Goal: Task Accomplishment & Management: Use online tool/utility

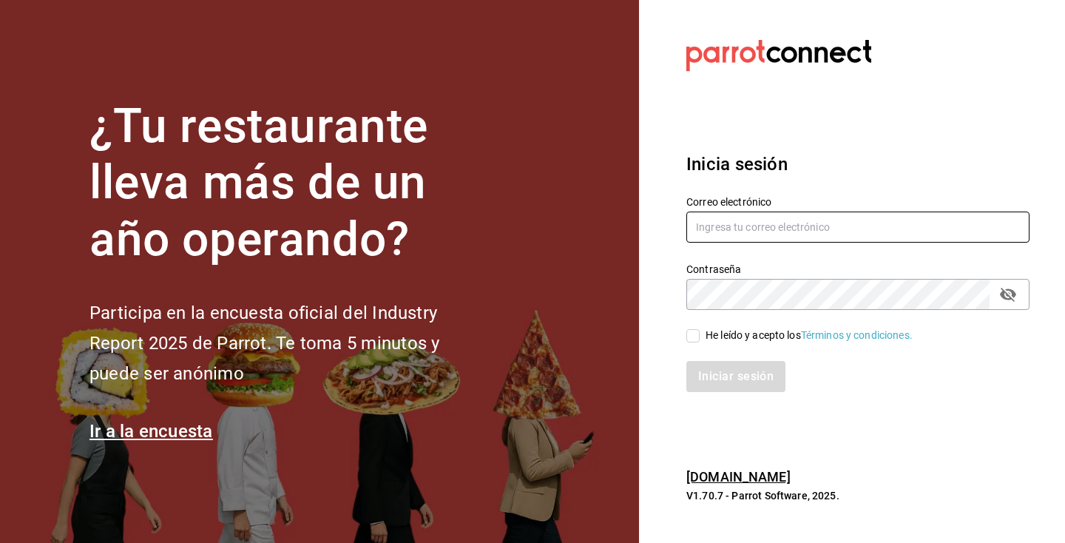
click at [735, 237] on input "text" at bounding box center [858, 227] width 343 height 31
type input "melissacastillo1mojica@gmail.com"
click at [1008, 300] on icon "passwordField" at bounding box center [1008, 295] width 18 height 18
click at [696, 336] on input "He leído y acepto los Términos y condiciones." at bounding box center [693, 335] width 13 height 13
checkbox input "true"
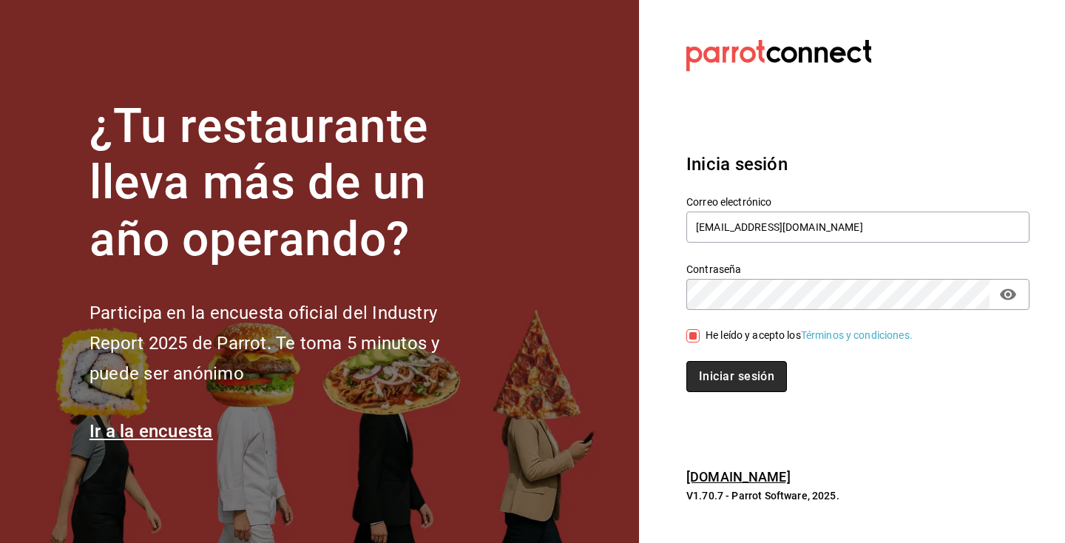
click at [750, 377] on button "Iniciar sesión" at bounding box center [737, 376] width 101 height 31
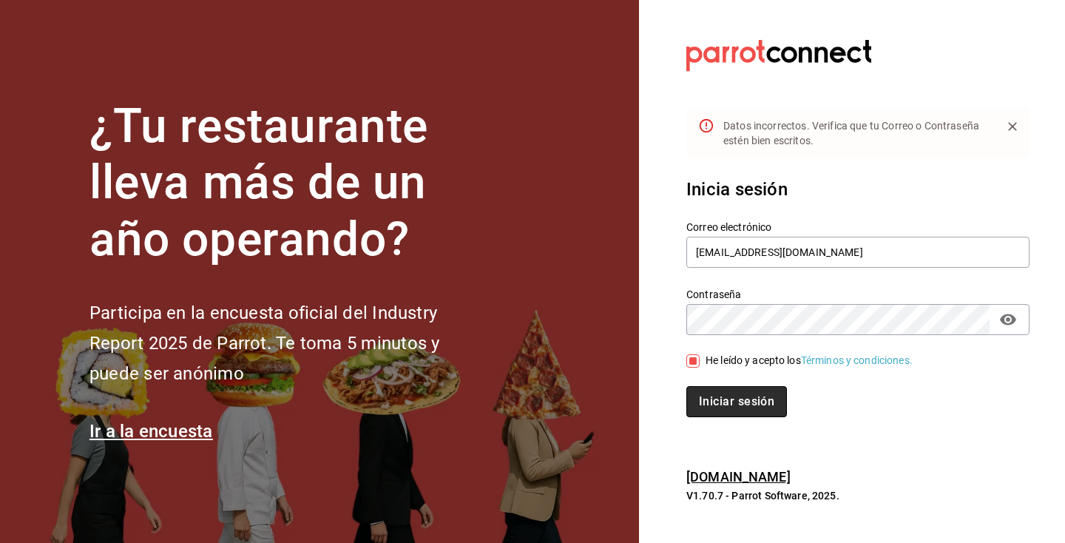
click at [756, 402] on button "Iniciar sesión" at bounding box center [737, 401] width 101 height 31
click at [749, 404] on button "Iniciar sesión" at bounding box center [737, 401] width 101 height 31
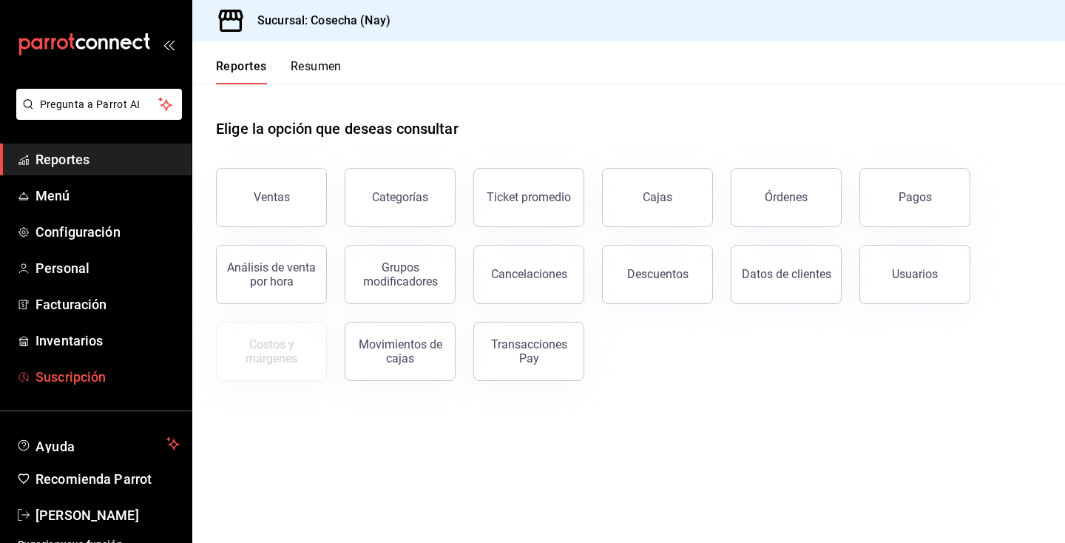
scroll to position [15, 0]
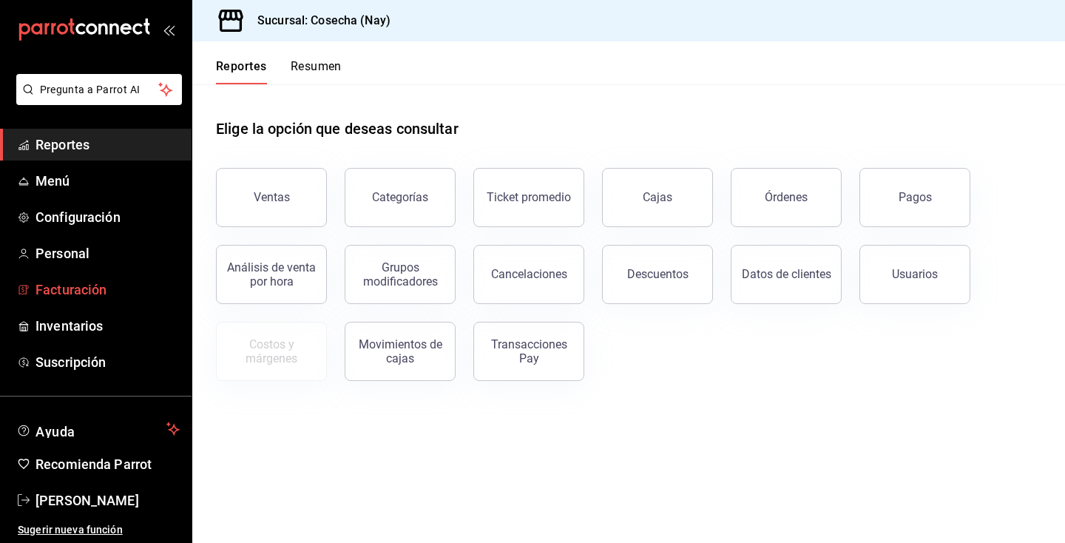
click at [123, 283] on span "Facturación" at bounding box center [108, 290] width 144 height 20
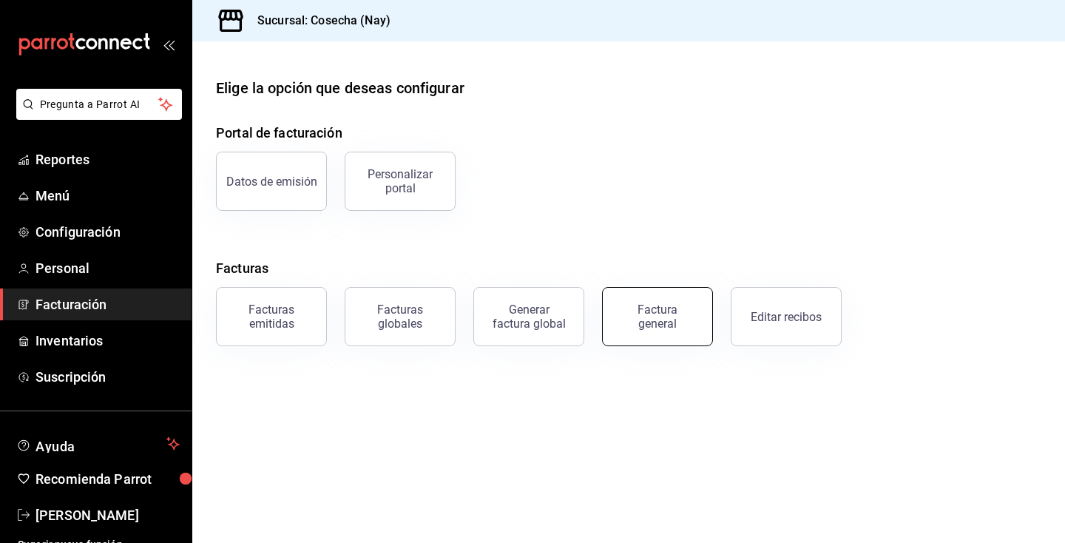
click at [636, 315] on div "Factura general" at bounding box center [658, 317] width 74 height 28
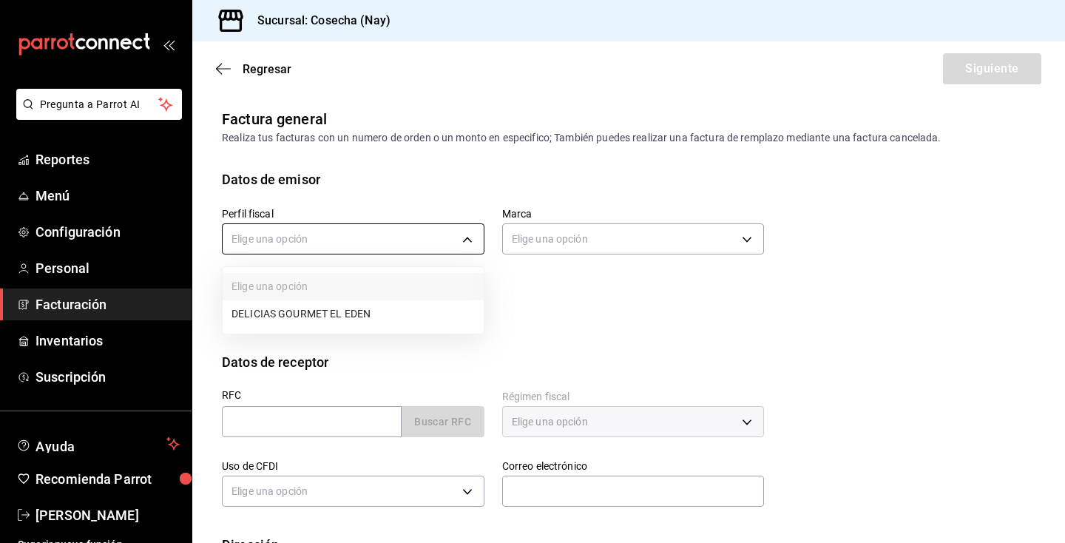
click at [452, 241] on body "Pregunta a Parrot AI Reportes Menú Configuración Personal Facturación Inventari…" at bounding box center [532, 271] width 1065 height 543
click at [417, 311] on li "DELICIAS GOURMET EL EDEN" at bounding box center [353, 313] width 261 height 27
type input "0c3b0ea7-2502-4135-955d-d7988361ff95"
type input "6d5a6738-1a35-4d73-9621-0a6d2dc0a19d"
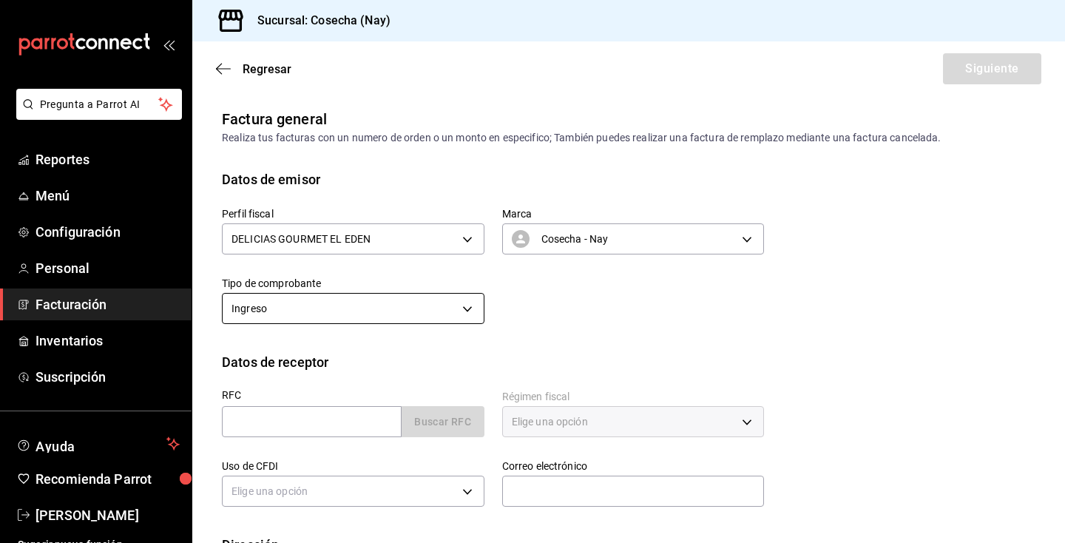
click at [409, 309] on body "Pregunta a Parrot AI Reportes Menú Configuración Personal Facturación Inventari…" at bounding box center [532, 271] width 1065 height 543
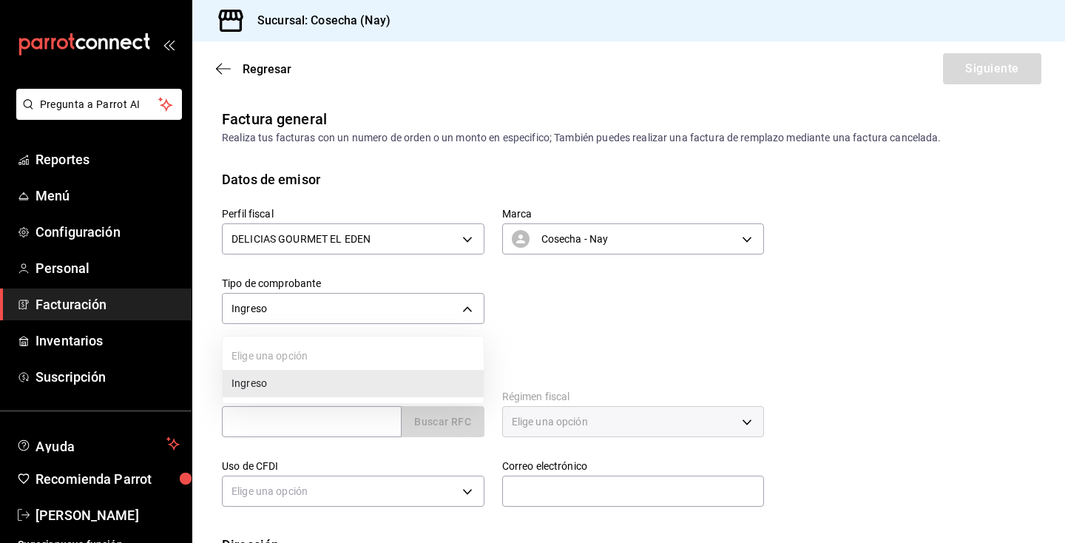
click at [388, 385] on li "Ingreso" at bounding box center [353, 383] width 261 height 27
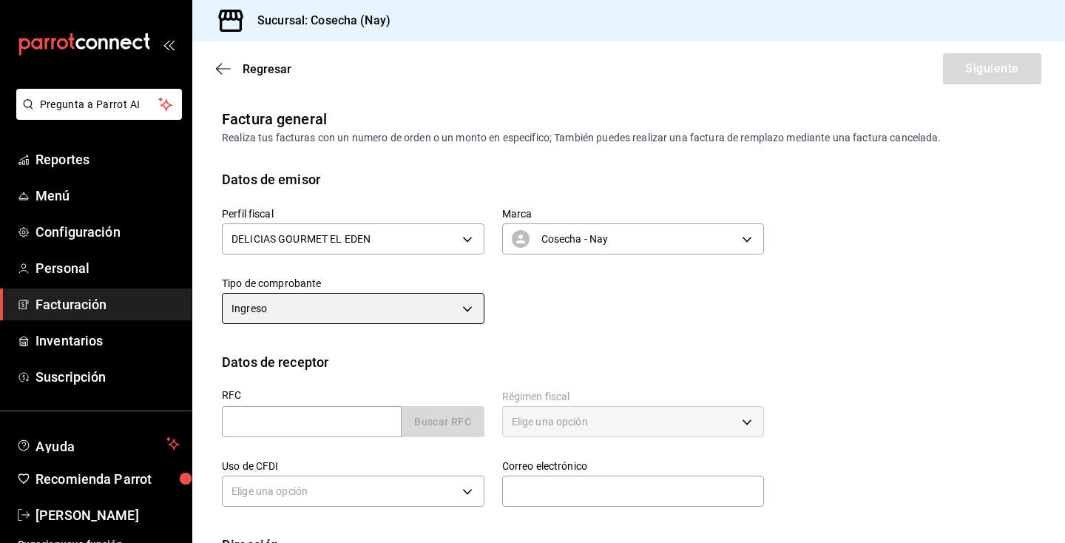
scroll to position [103, 0]
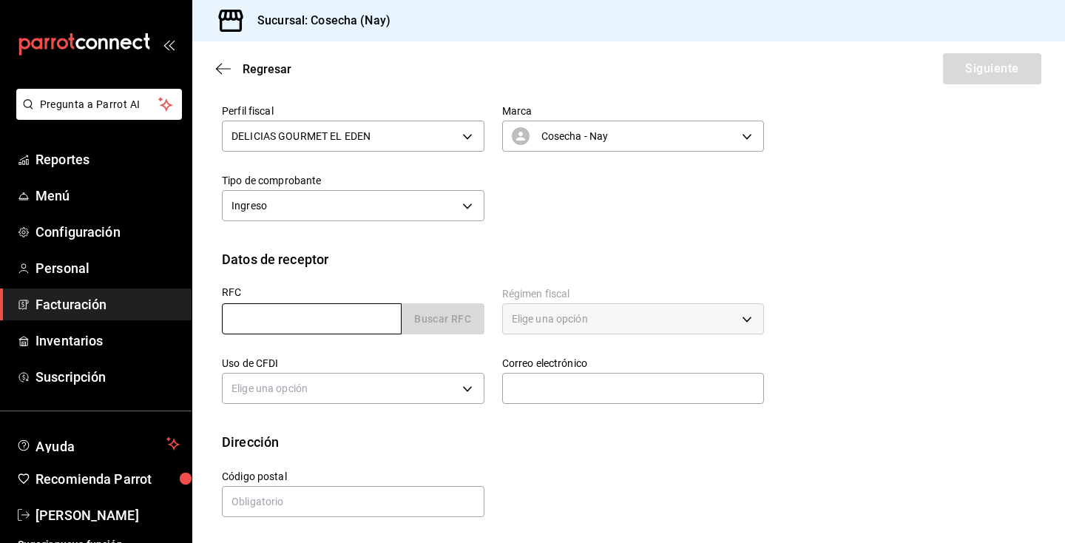
click at [361, 320] on input "text" at bounding box center [312, 318] width 180 height 31
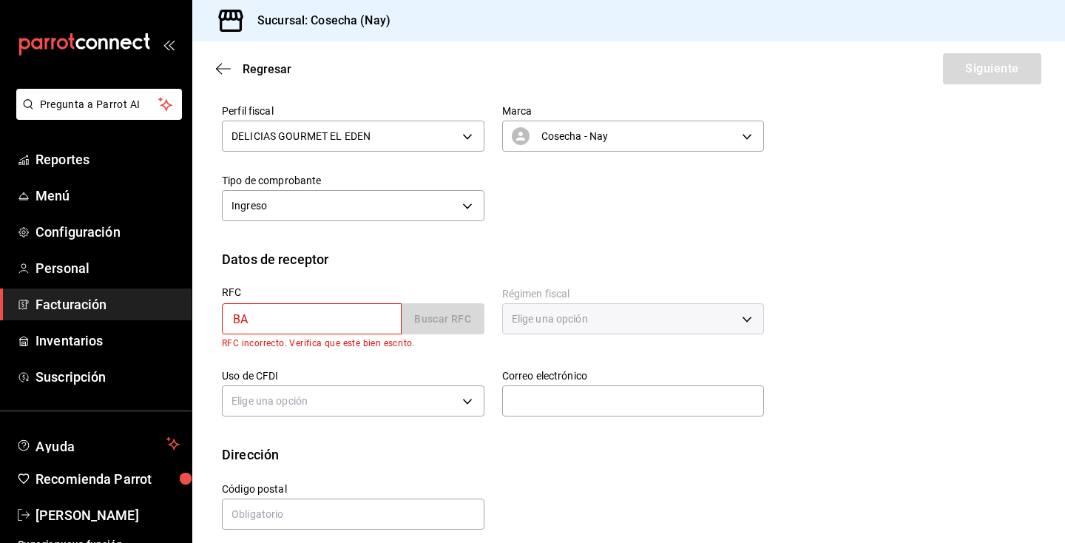
type input "B"
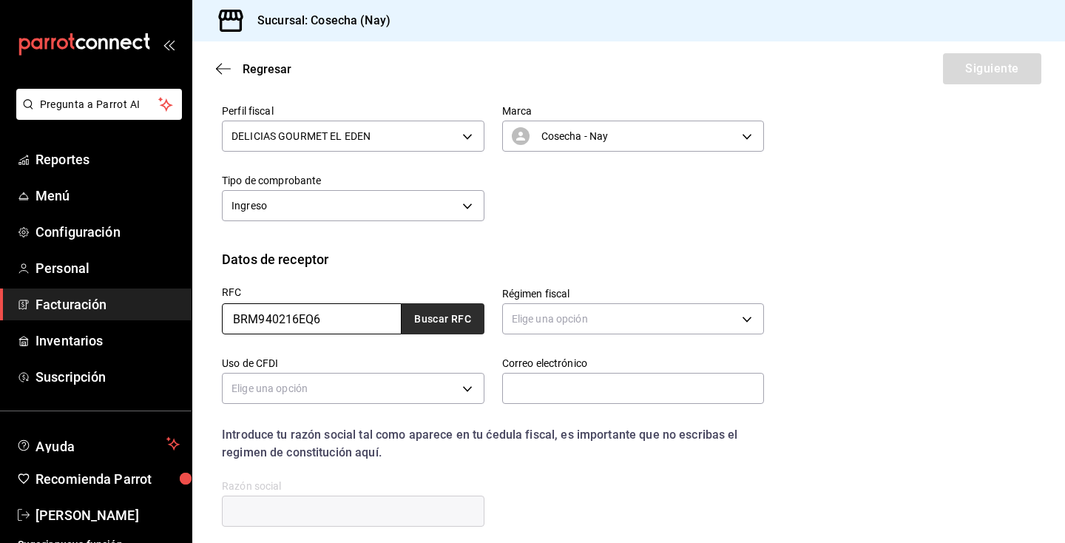
type input "BRM940216EQ6"
click at [470, 324] on button "Buscar RFC" at bounding box center [443, 318] width 83 height 31
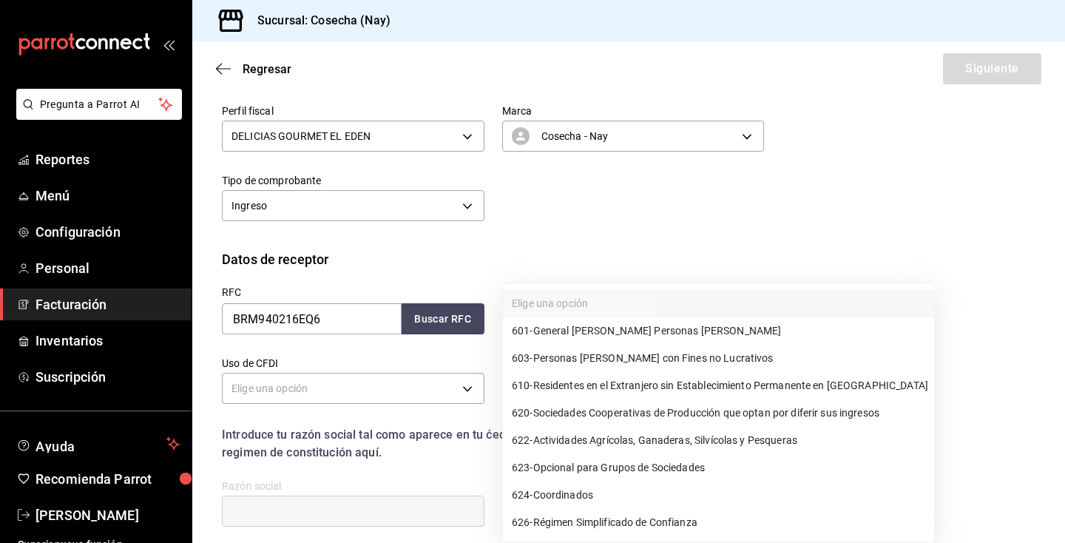
click at [581, 329] on body "Pregunta a Parrot AI Reportes Menú Configuración Personal Facturación Inventari…" at bounding box center [532, 271] width 1065 height 543
click at [786, 250] on div at bounding box center [532, 271] width 1065 height 543
click at [590, 318] on body "Pregunta a Parrot AI Reportes Menú Configuración Personal Facturación Inventari…" at bounding box center [532, 271] width 1065 height 543
click at [654, 339] on li "601 - General [PERSON_NAME] Personas [PERSON_NAME]" at bounding box center [718, 330] width 431 height 27
type input "601"
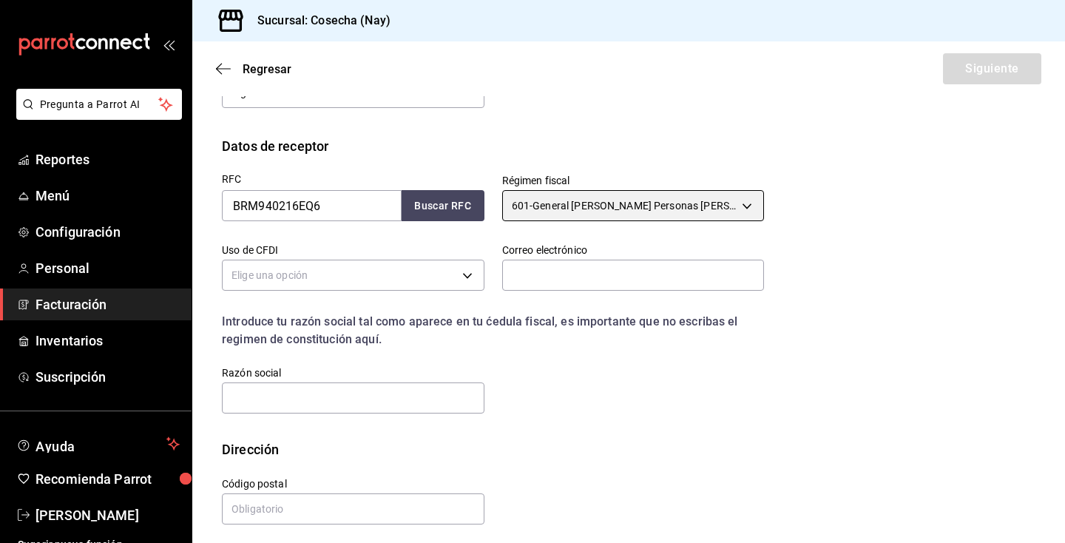
scroll to position [219, 0]
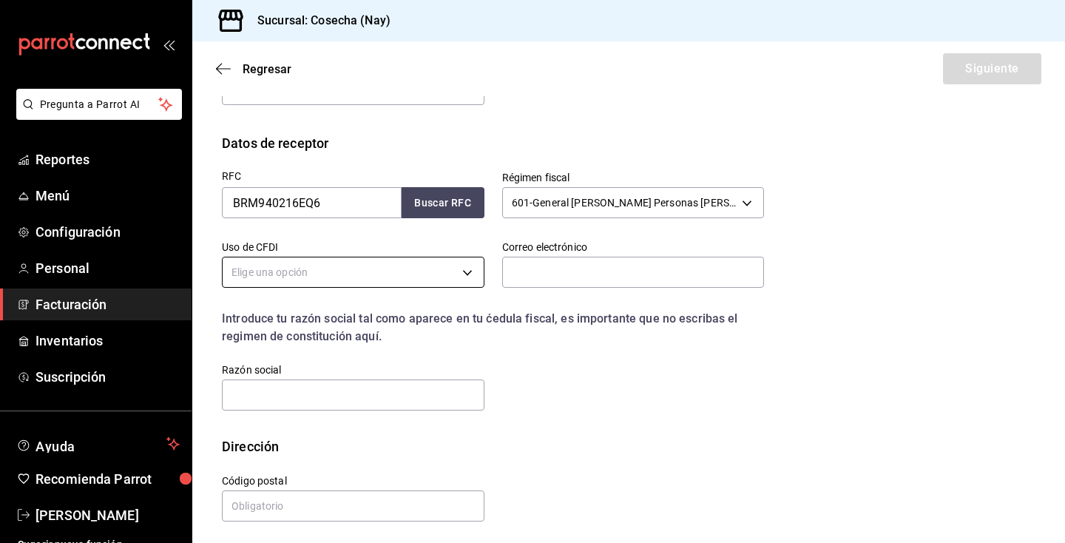
click at [427, 275] on body "Pregunta a Parrot AI Reportes Menú Configuración Personal Facturación Inventari…" at bounding box center [532, 271] width 1065 height 543
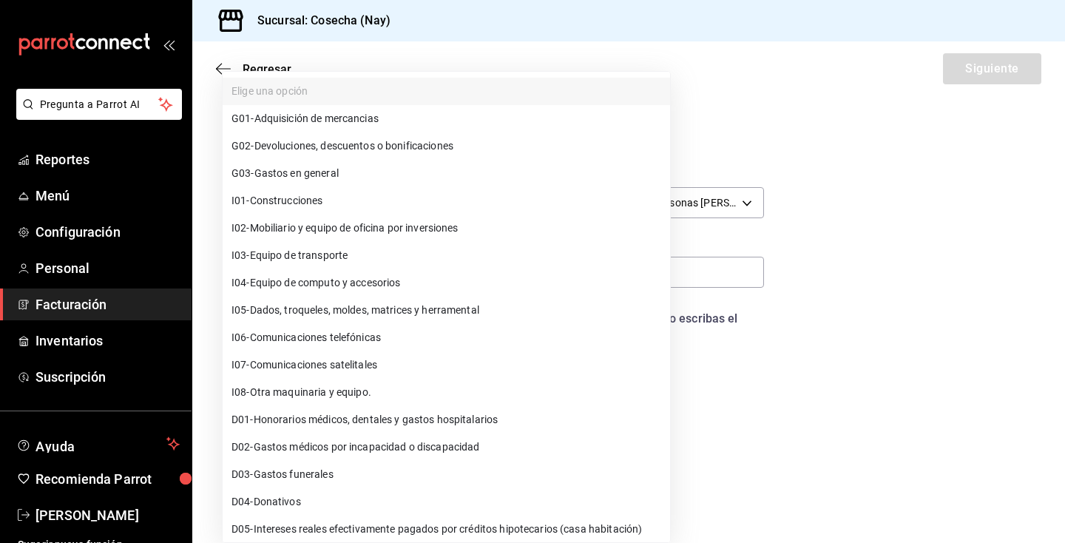
click at [379, 179] on li "G03 - Gastos en general" at bounding box center [447, 173] width 448 height 27
type input "G03"
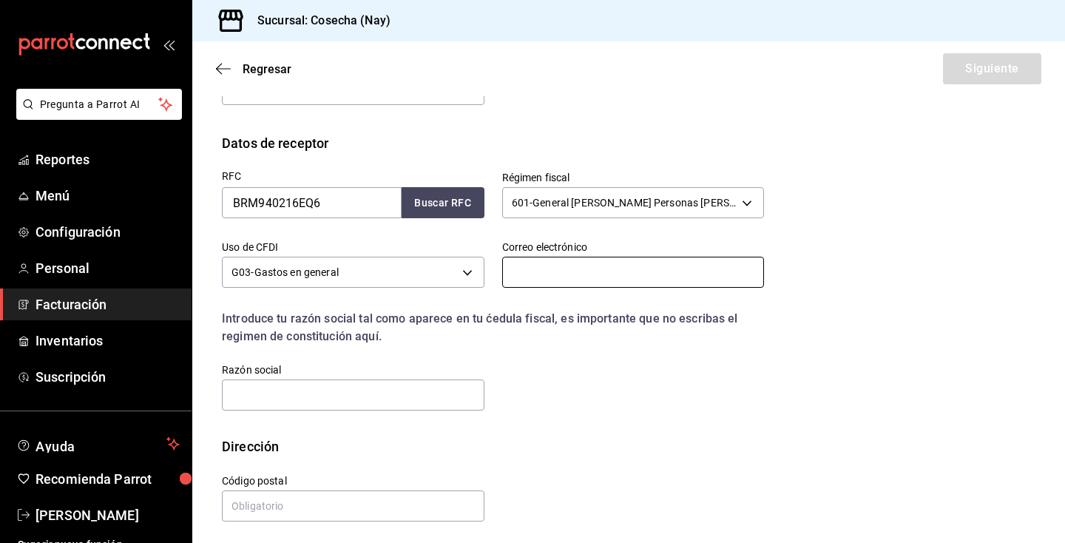
click at [540, 269] on input "text" at bounding box center [633, 272] width 263 height 31
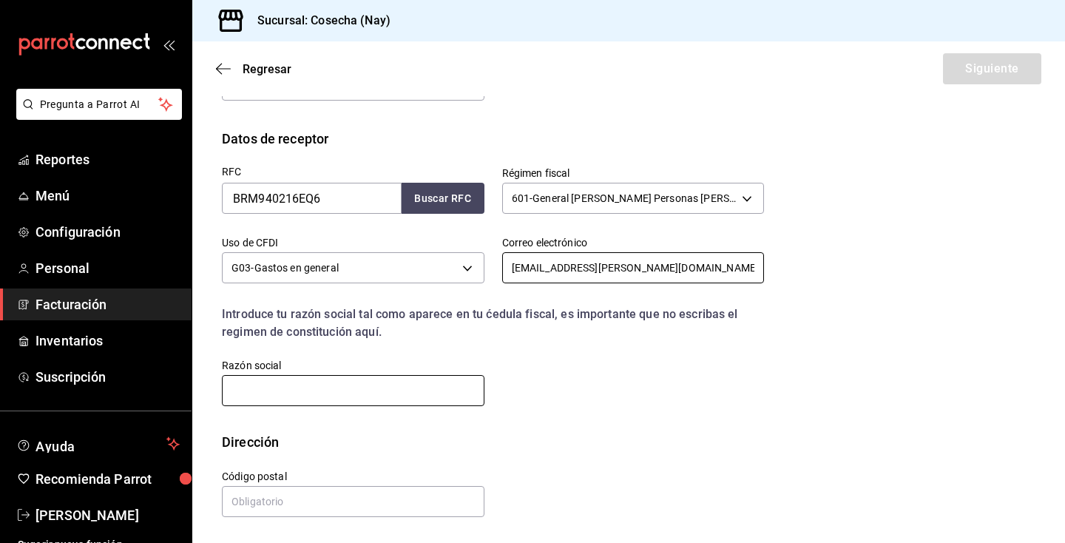
type input "[EMAIL_ADDRESS][PERSON_NAME][DOMAIN_NAME]"
click at [406, 392] on input "text" at bounding box center [353, 390] width 263 height 31
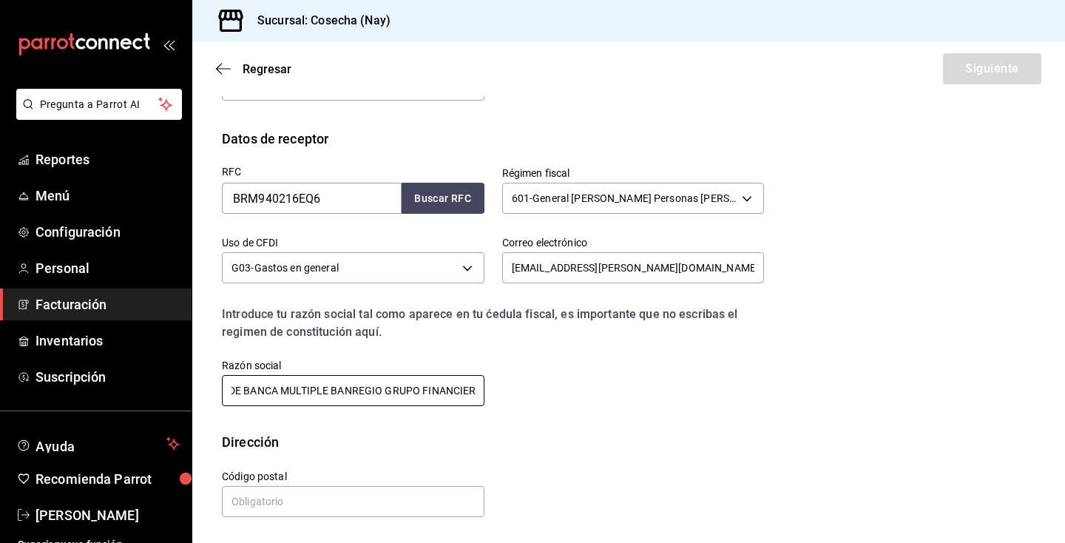
scroll to position [0, 182]
type input "BANCO REGIONAL SA INSTITUCION DE BANCA MULTIPLE BANREGIO GRUPO FINANCIERO"
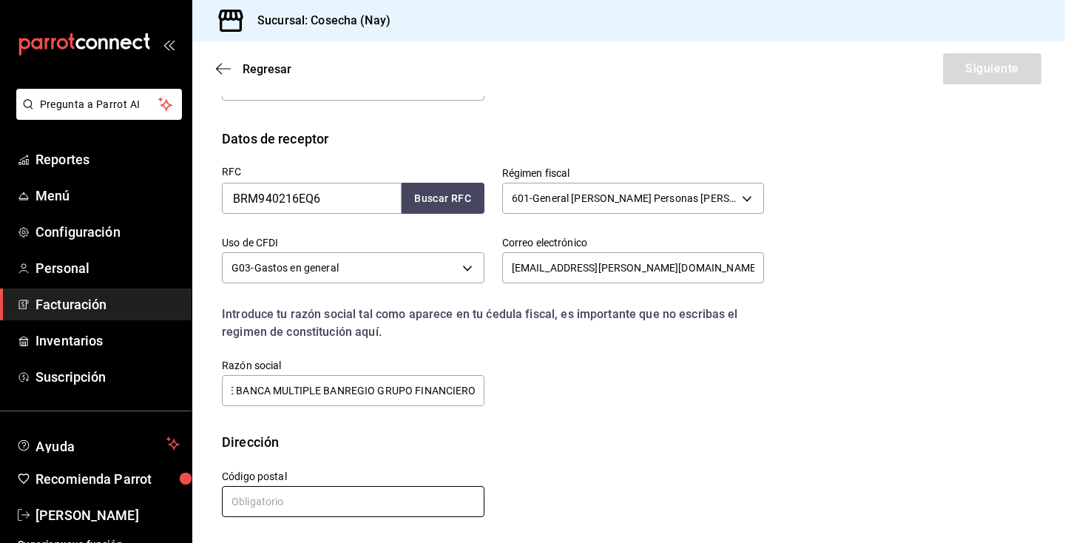
click at [410, 504] on input "text" at bounding box center [353, 501] width 263 height 31
type input "66278"
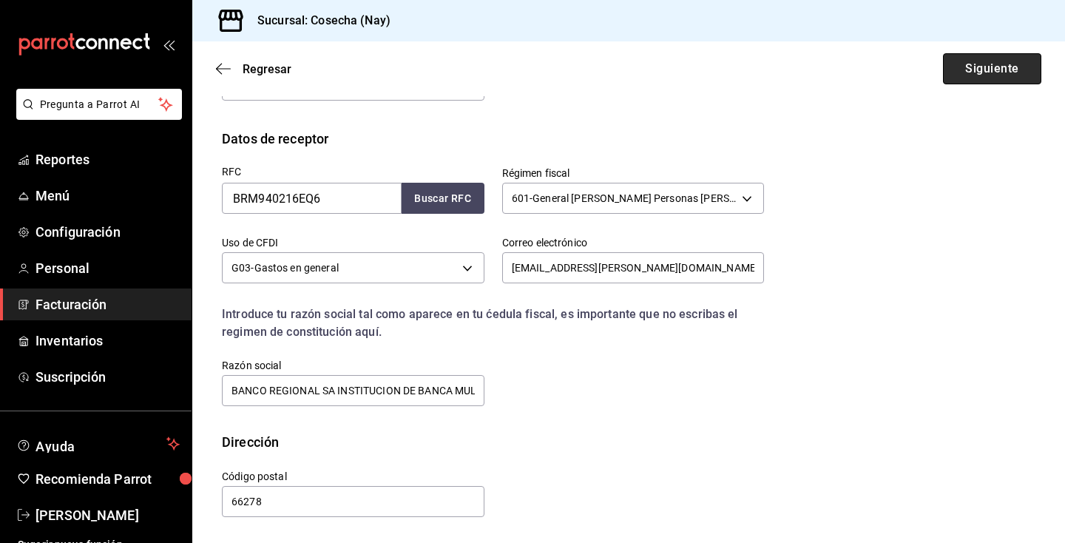
click at [991, 78] on button "Siguiente" at bounding box center [992, 68] width 98 height 31
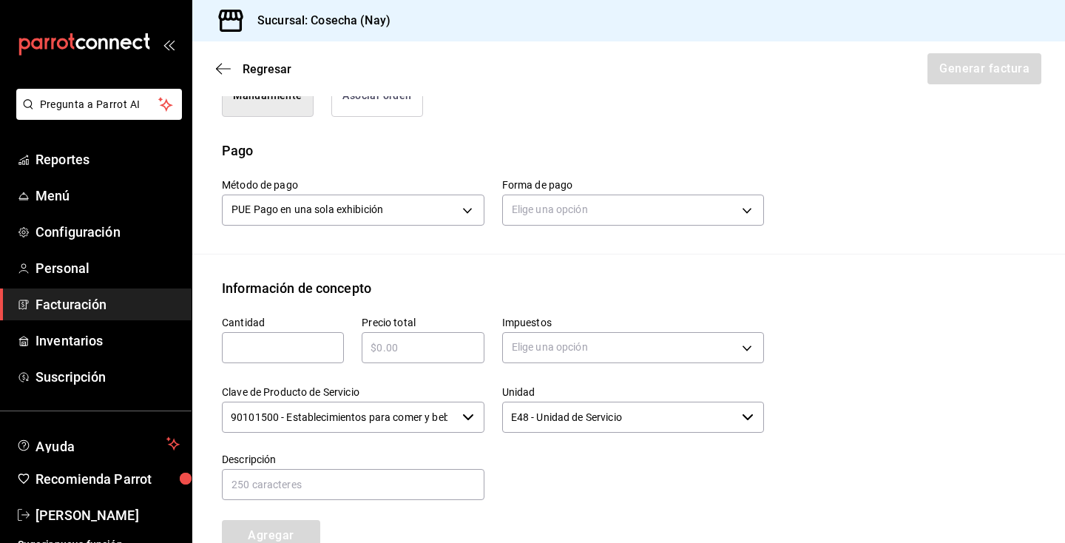
scroll to position [391, 0]
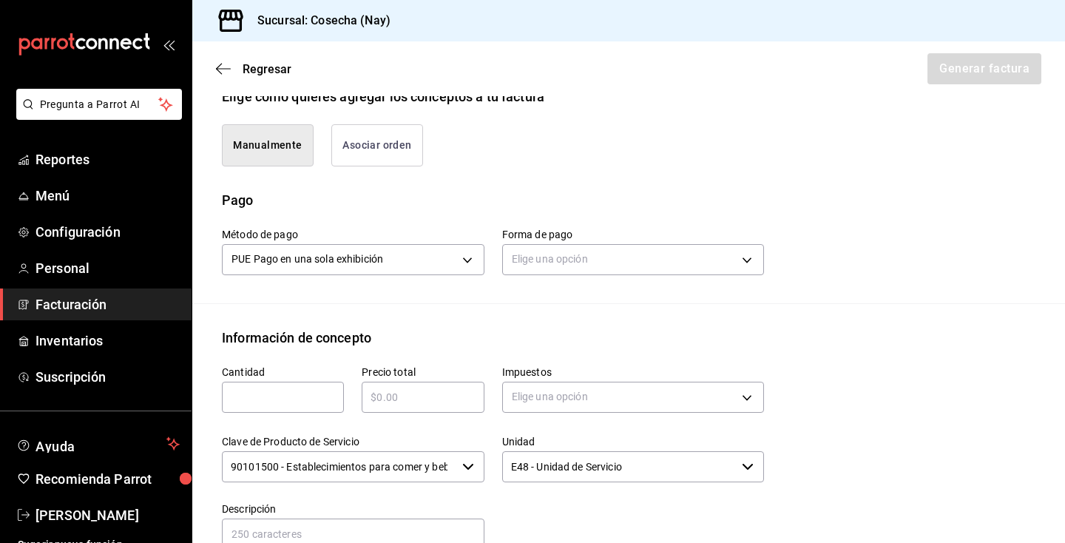
click at [407, 146] on button "Asociar orden" at bounding box center [377, 145] width 92 height 42
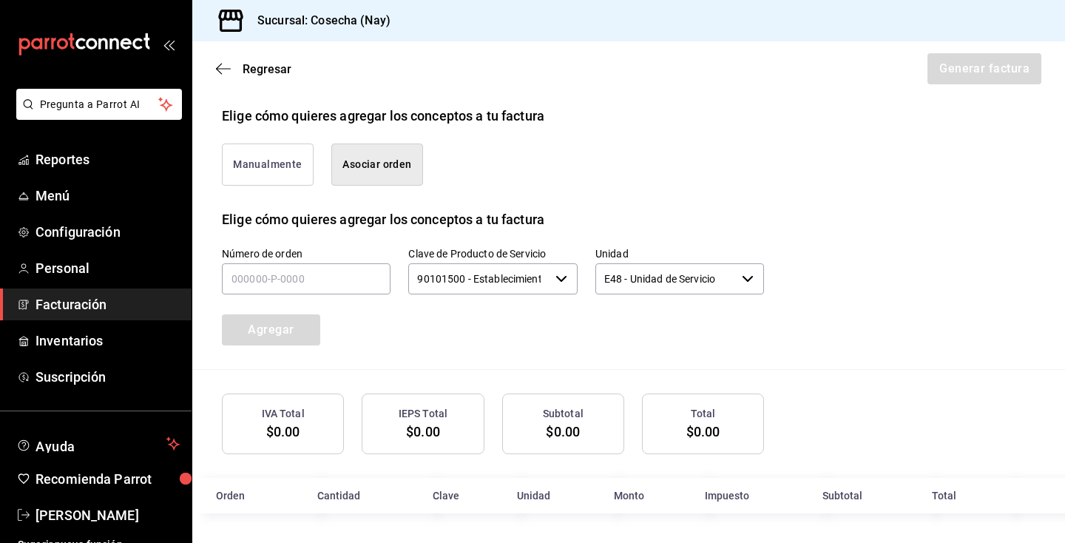
scroll to position [372, 0]
click at [286, 285] on input "text" at bounding box center [306, 278] width 169 height 31
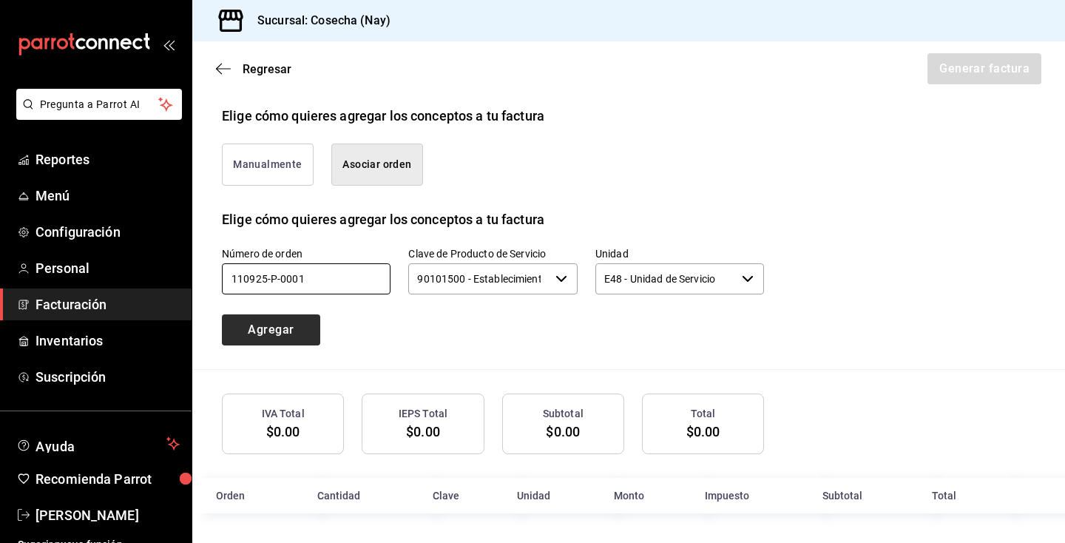
type input "110925-P-0001"
click at [283, 340] on button "Agregar" at bounding box center [271, 329] width 98 height 31
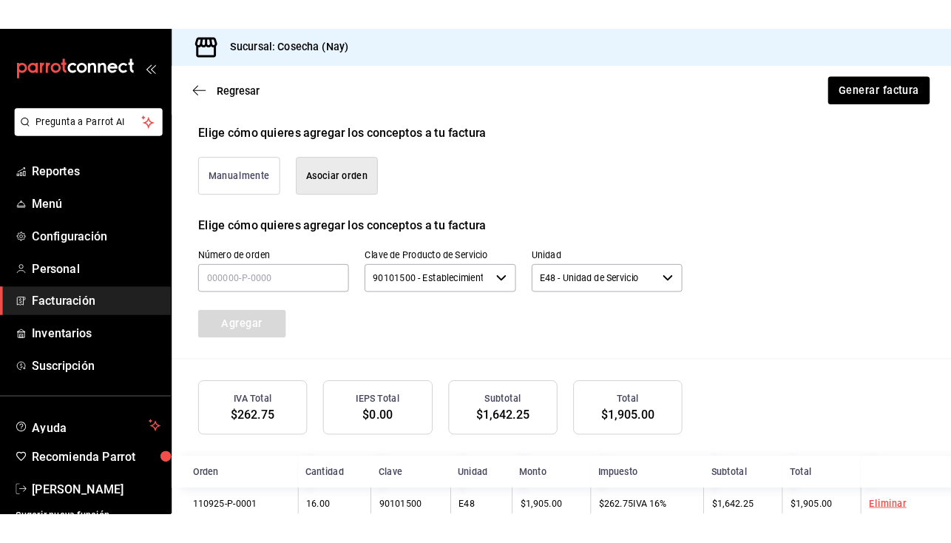
scroll to position [408, 0]
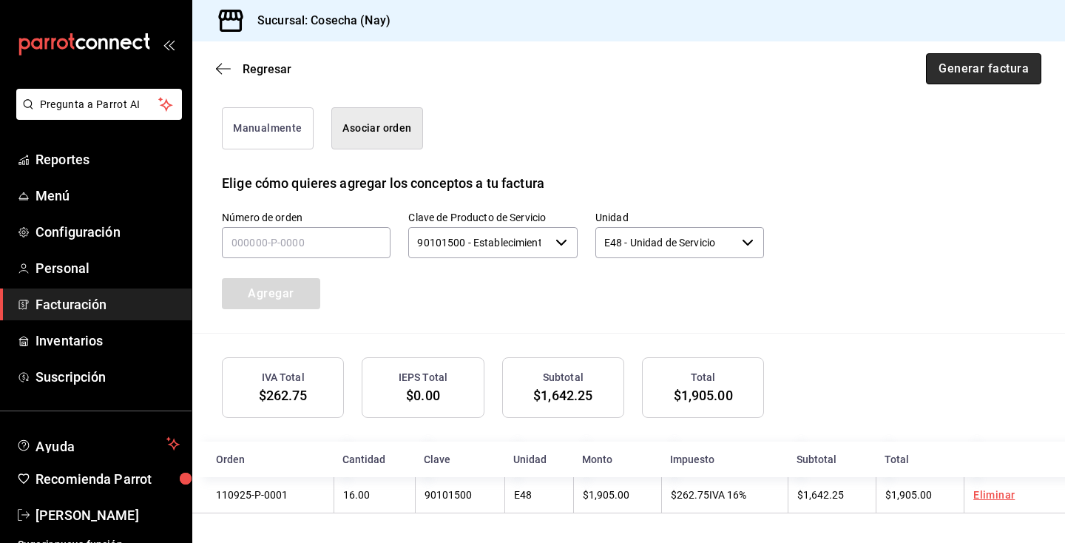
click at [965, 58] on button "Generar factura" at bounding box center [983, 68] width 115 height 31
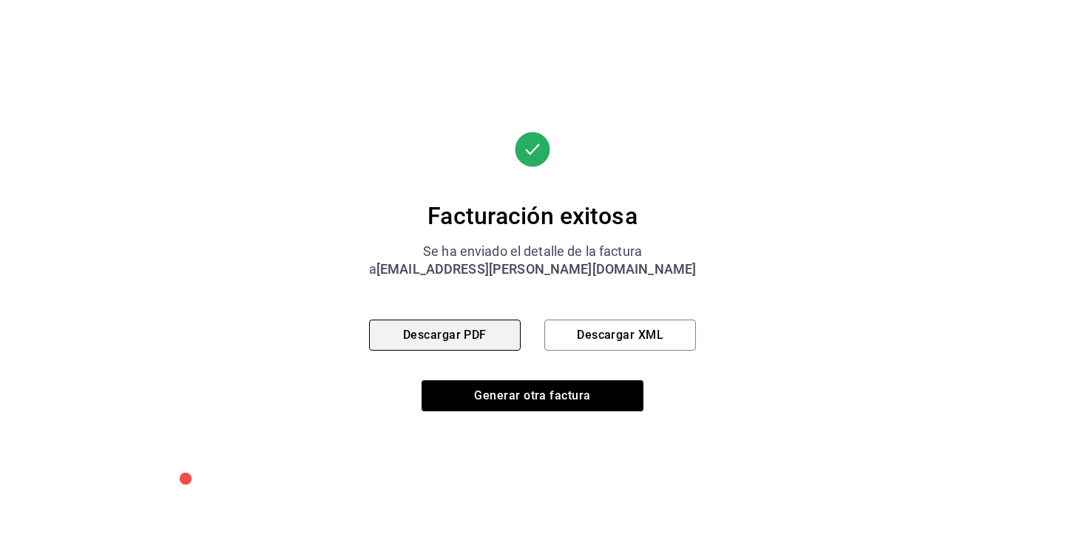
click at [488, 337] on button "Descargar PDF" at bounding box center [445, 335] width 152 height 31
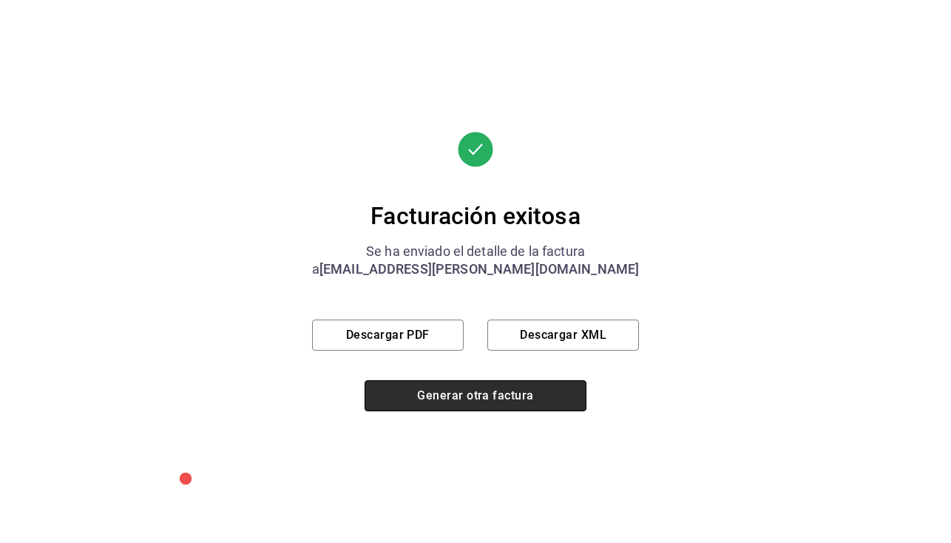
click at [550, 401] on button "Generar otra factura" at bounding box center [476, 395] width 222 height 31
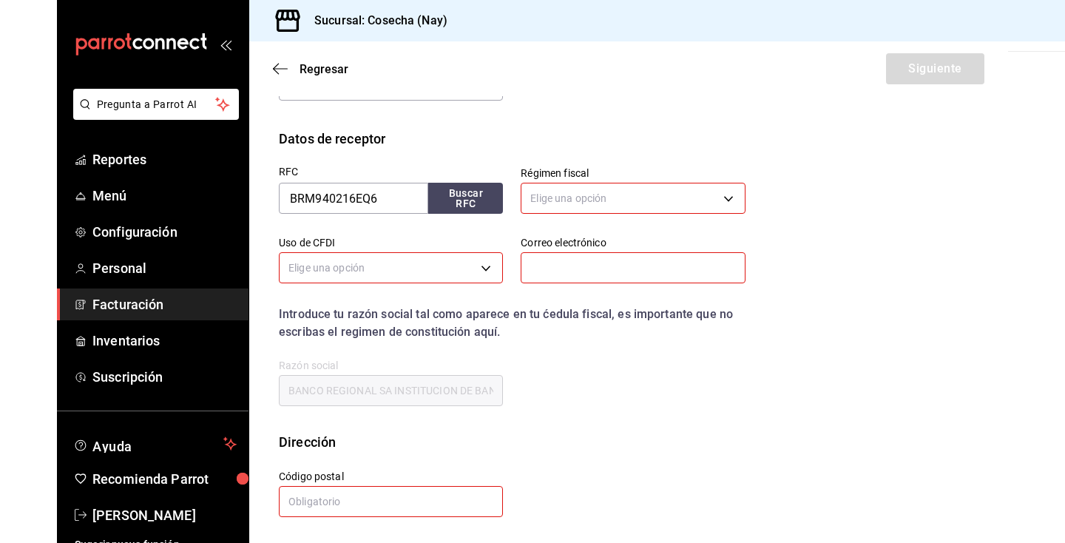
scroll to position [118, 0]
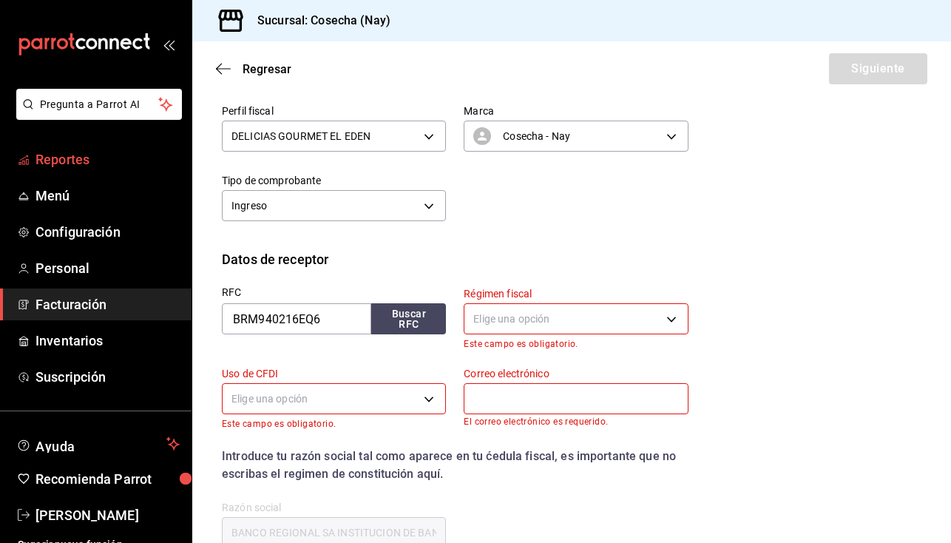
click at [96, 161] on span "Reportes" at bounding box center [108, 159] width 144 height 20
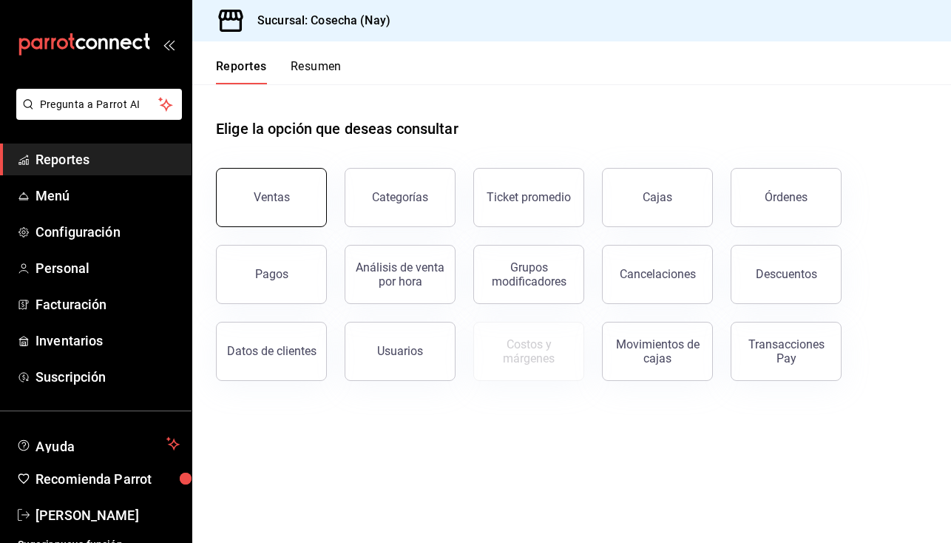
click at [297, 207] on button "Ventas" at bounding box center [271, 197] width 111 height 59
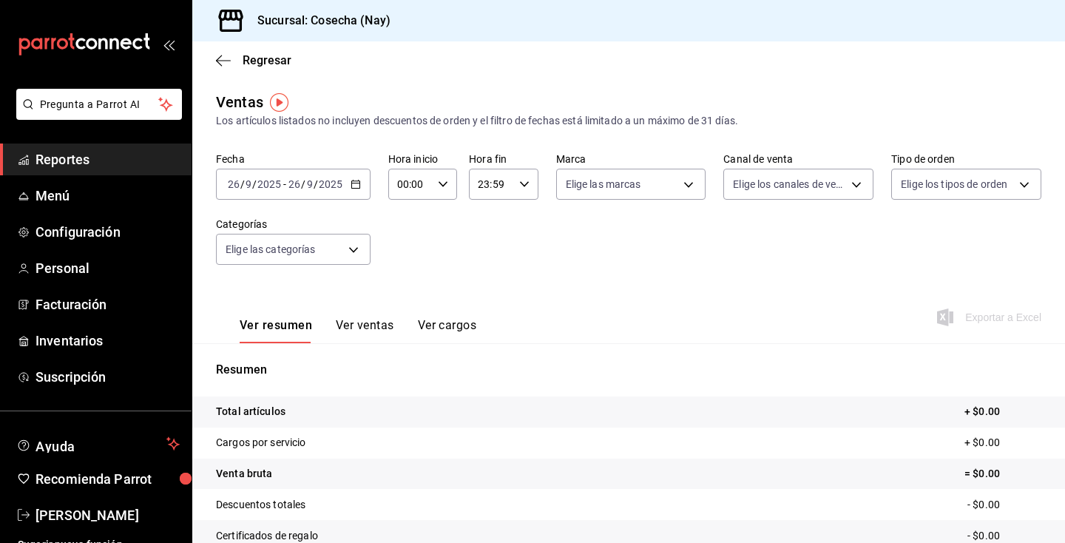
click at [354, 188] on \(Stroke\) "button" at bounding box center [355, 185] width 9 height 8
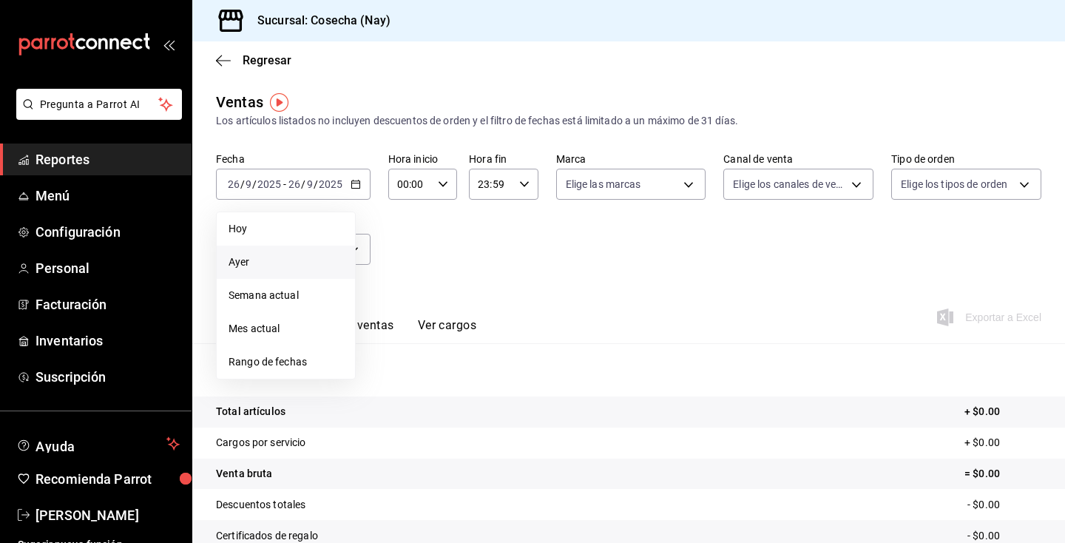
click at [301, 252] on li "Ayer" at bounding box center [286, 262] width 138 height 33
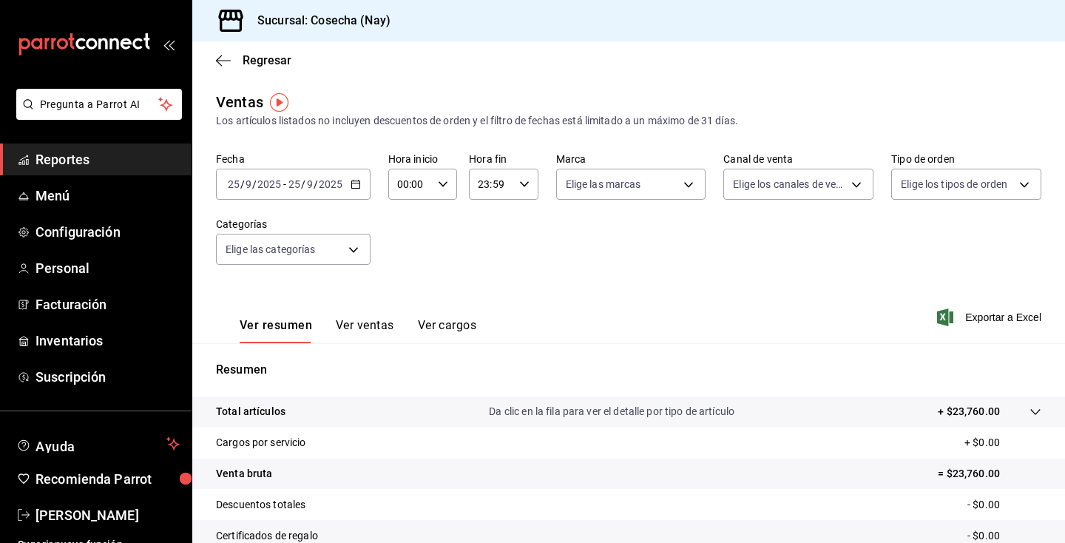
click at [356, 179] on icon "button" at bounding box center [356, 184] width 10 height 10
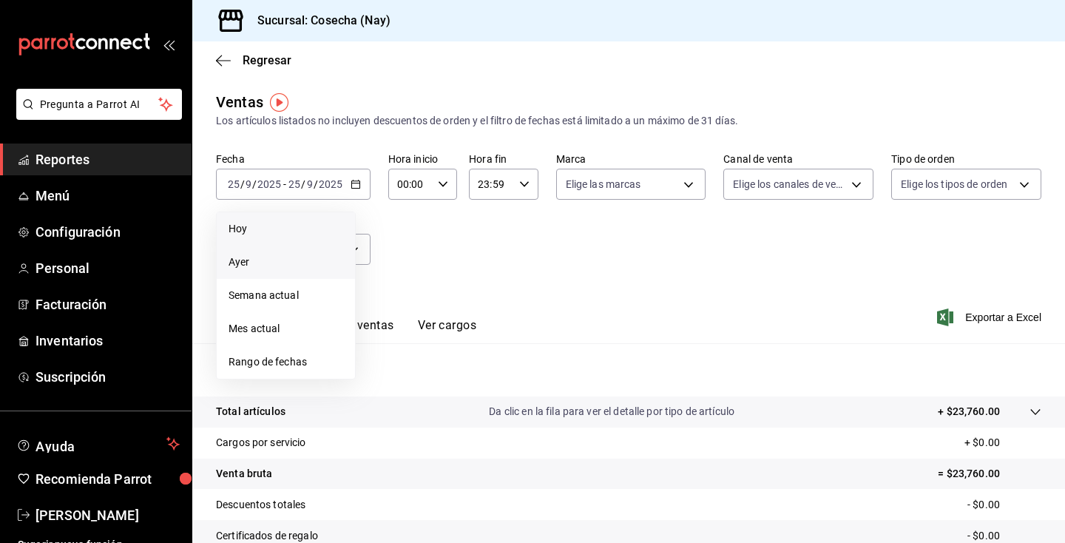
click at [320, 228] on span "Hoy" at bounding box center [286, 229] width 115 height 16
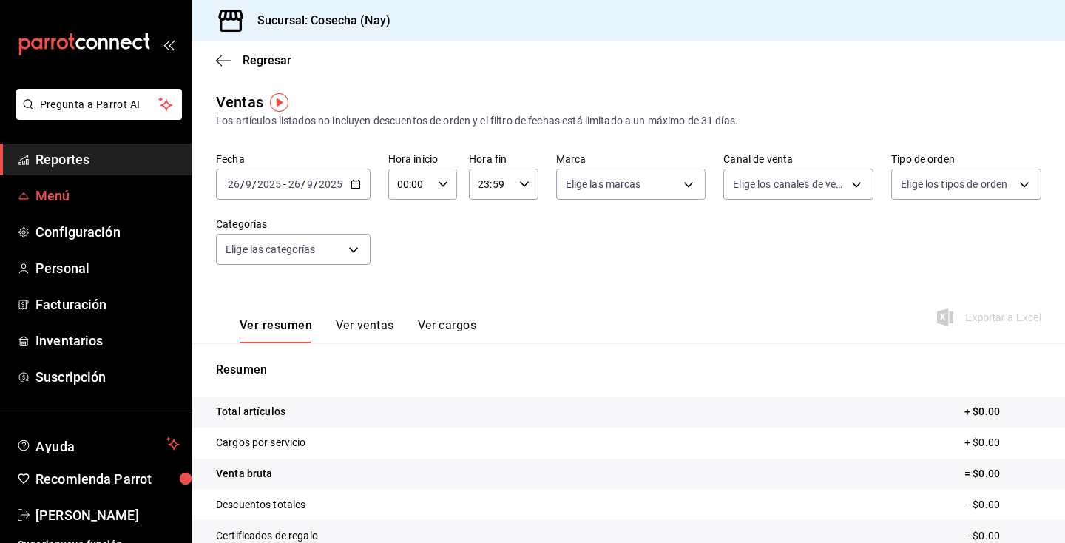
click at [67, 204] on span "Menú" at bounding box center [108, 196] width 144 height 20
